Goal: Information Seeking & Learning: Learn about a topic

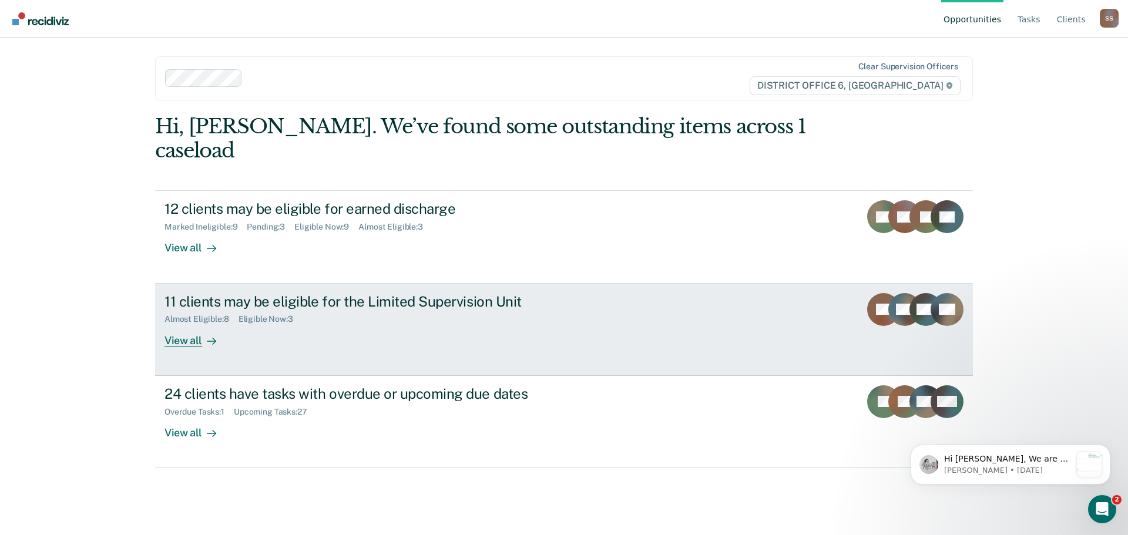
click at [291, 293] on div "11 clients may be eligible for the Limited Supervision Unit" at bounding box center [370, 301] width 412 height 17
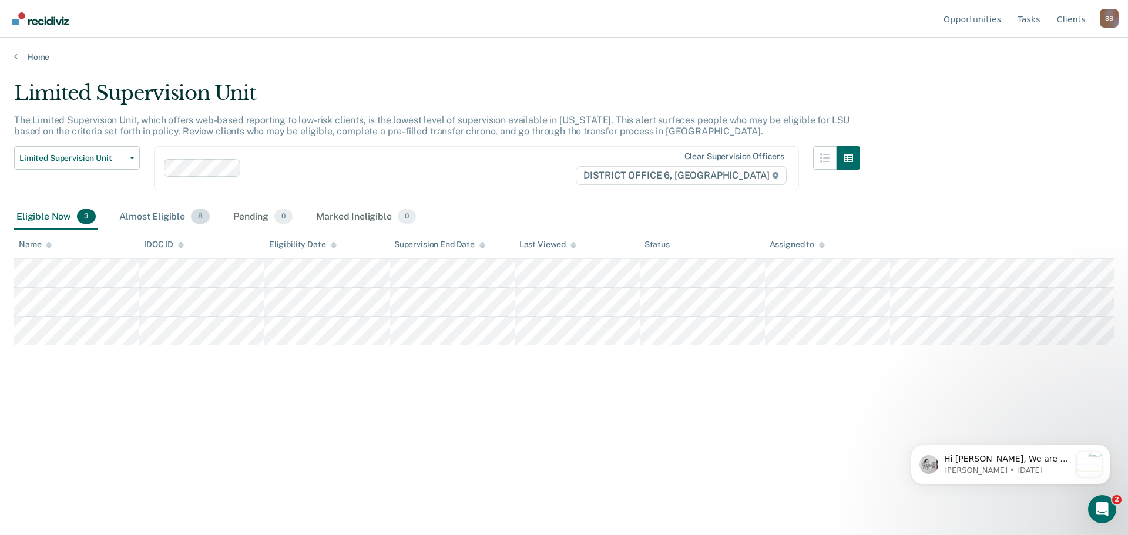
click at [146, 211] on div "Almost Eligible 8" at bounding box center [164, 217] width 95 height 26
